Goal: Communication & Community: Answer question/provide support

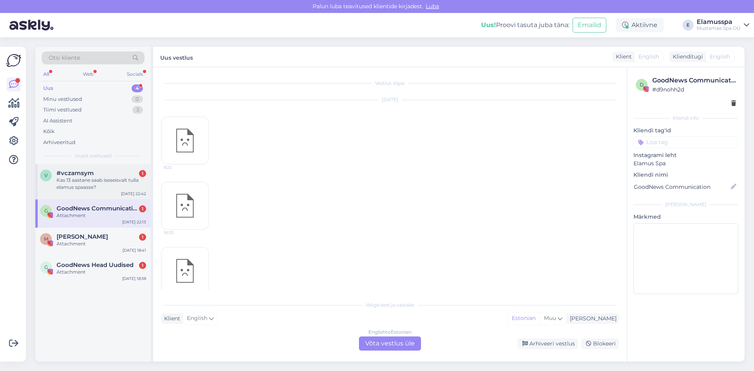
scroll to position [1463, 0]
click at [110, 173] on div "#vczamsym 1" at bounding box center [102, 173] width 90 height 7
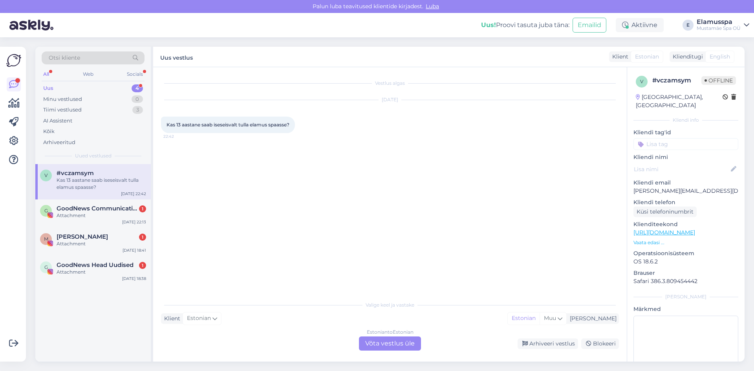
click at [389, 341] on div "Estonian to Estonian Võta vestlus üle" at bounding box center [390, 343] width 62 height 14
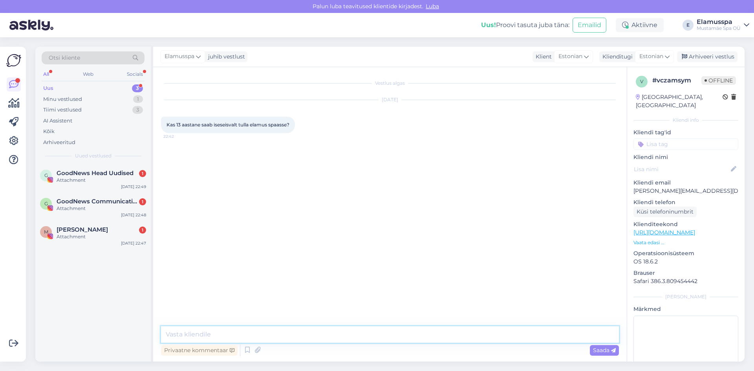
click at [389, 342] on textarea at bounding box center [390, 334] width 458 height 16
drag, startPoint x: 367, startPoint y: 331, endPoint x: 265, endPoint y: 337, distance: 102.3
click at [265, 337] on textarea "Tere! Laseme alates 14 vanusest, kuigi- ku laps on14 lähedal," at bounding box center [390, 334] width 458 height 16
type textarea "Tere! Laseme alates 14 vanusest."
click at [605, 355] on div "Saada" at bounding box center [604, 350] width 29 height 11
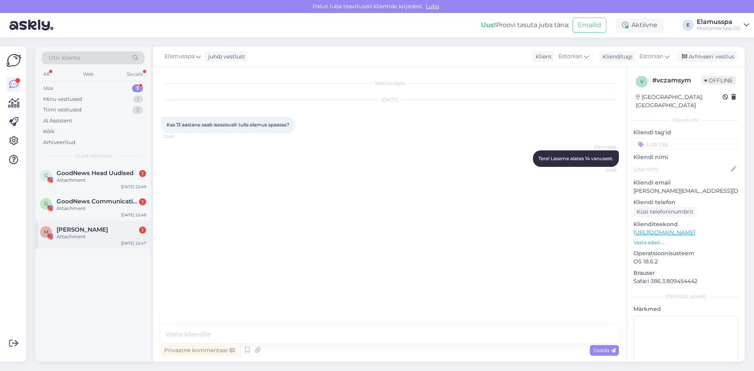
click at [59, 235] on div "Attachment" at bounding box center [102, 236] width 90 height 7
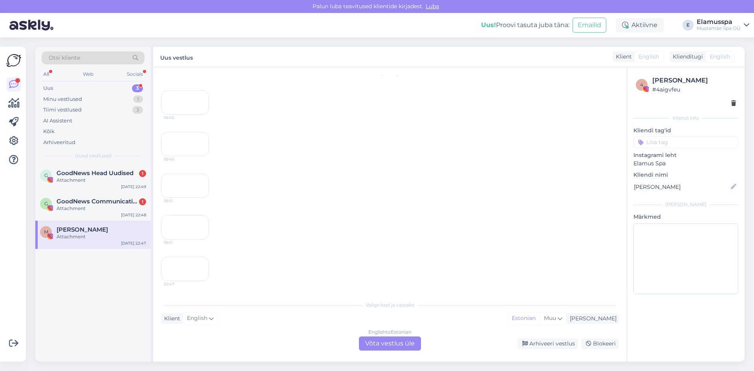
scroll to position [533, 0]
click at [197, 257] on div "22:47" at bounding box center [185, 269] width 48 height 24
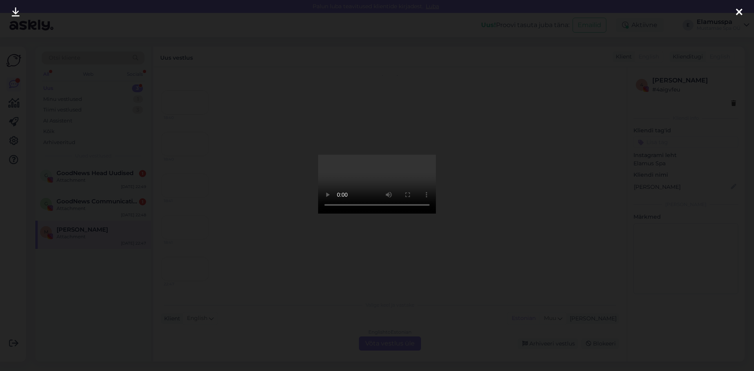
click at [493, 248] on div at bounding box center [377, 185] width 754 height 371
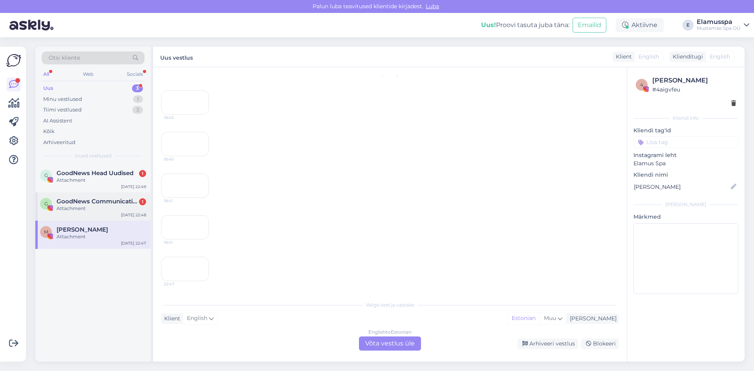
click at [138, 214] on div "[DATE] 22:48" at bounding box center [133, 215] width 25 height 6
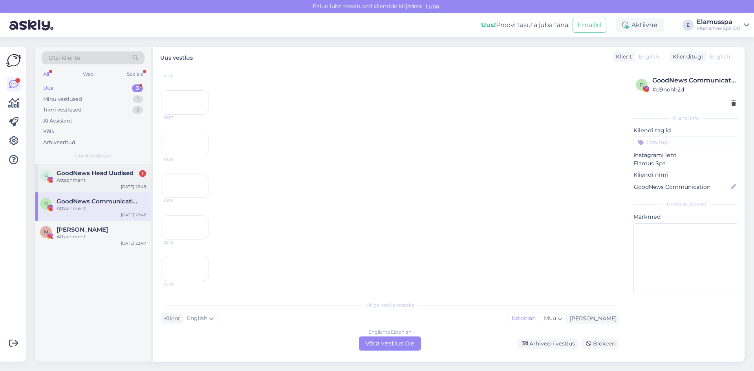
click at [115, 184] on div "G GoodNews Head Uudised 1 Attachment [DATE] 22:49" at bounding box center [92, 178] width 115 height 28
